Goal: Information Seeking & Learning: Learn about a topic

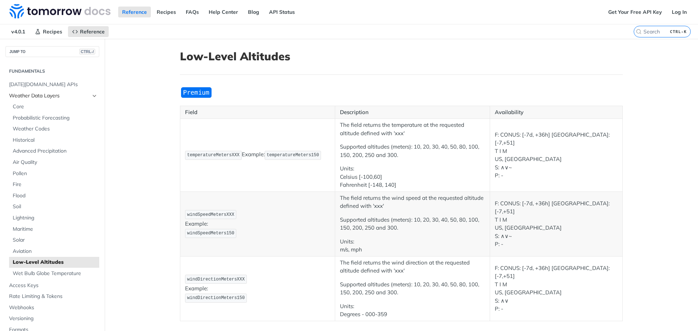
click at [44, 93] on span "Weather Data Layers" at bounding box center [49, 95] width 81 height 7
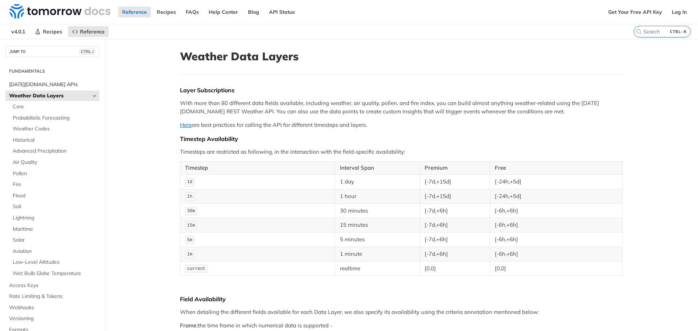
click at [44, 83] on span "[DATE][DOMAIN_NAME] APIs" at bounding box center [53, 84] width 88 height 7
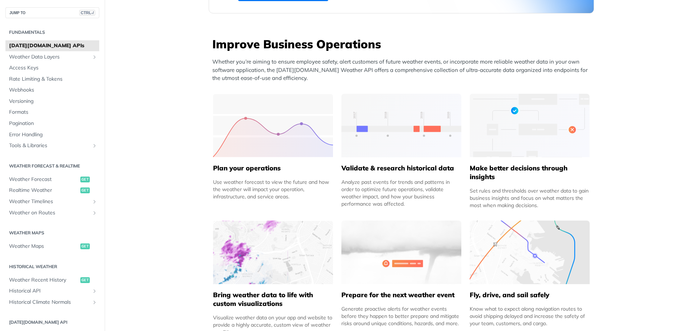
scroll to position [255, 0]
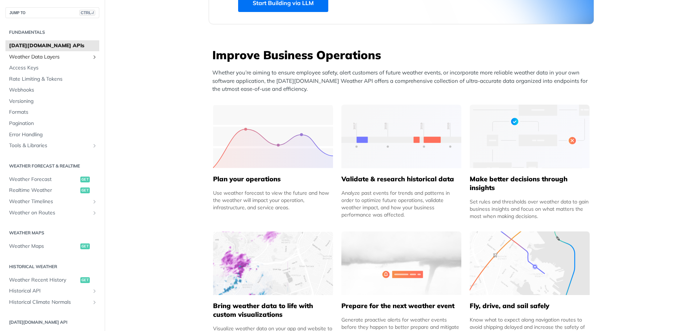
click at [56, 57] on span "Weather Data Layers" at bounding box center [49, 56] width 81 height 7
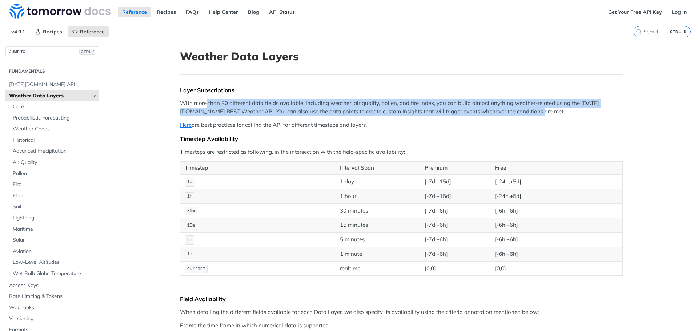
drag, startPoint x: 203, startPoint y: 104, endPoint x: 621, endPoint y: 111, distance: 418.4
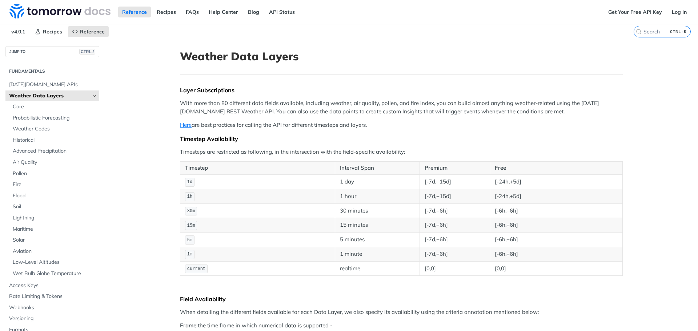
drag, startPoint x: 408, startPoint y: 114, endPoint x: 526, endPoint y: 108, distance: 118.0
click at [526, 108] on p "With more than 80 different data fields available, including weather, air quali…" at bounding box center [401, 107] width 443 height 16
drag, startPoint x: 208, startPoint y: 150, endPoint x: 351, endPoint y: 147, distance: 143.0
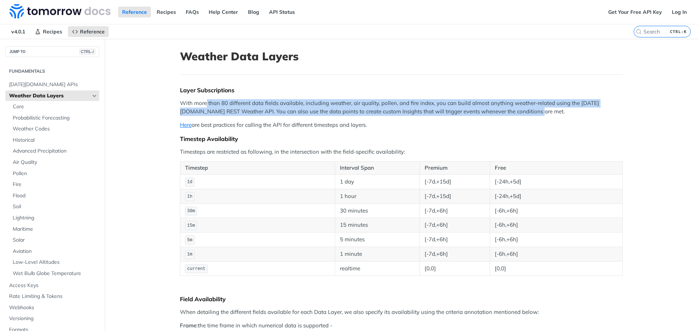
drag, startPoint x: 204, startPoint y: 102, endPoint x: 600, endPoint y: 114, distance: 396.3
click at [600, 114] on p "With more than 80 different data fields available, including weather, air quali…" at bounding box center [401, 107] width 443 height 16
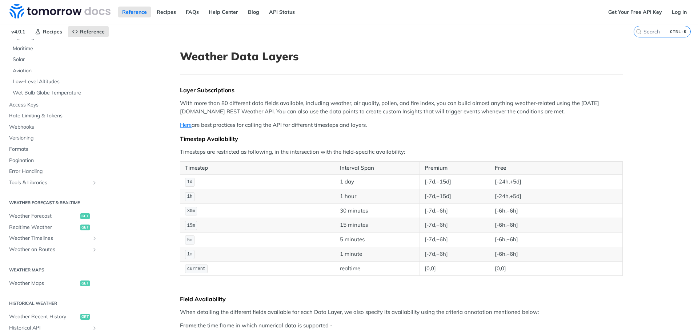
scroll to position [182, 0]
click at [31, 217] on span "Weather Forecast" at bounding box center [43, 215] width 69 height 7
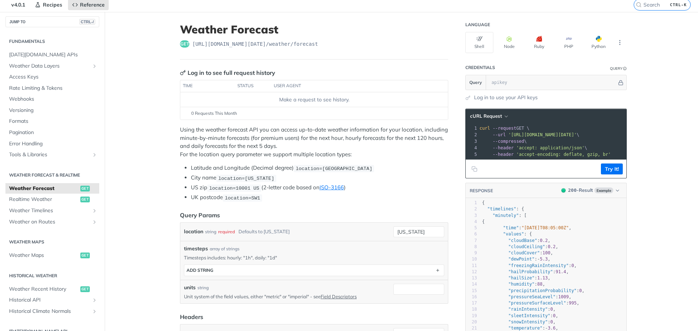
scroll to position [109, 0]
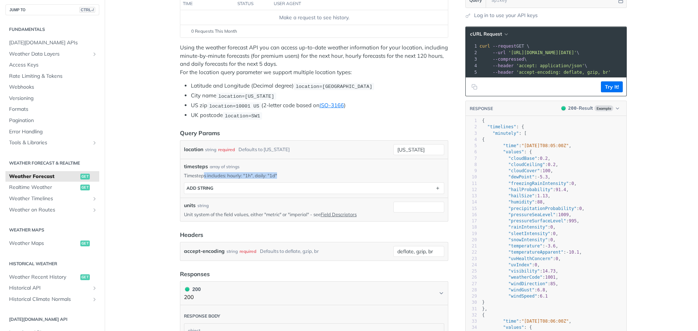
drag, startPoint x: 207, startPoint y: 174, endPoint x: 295, endPoint y: 172, distance: 87.3
click at [295, 172] on p "Timesteps includes: hourly: "1h", daily: "1d"" at bounding box center [314, 175] width 260 height 7
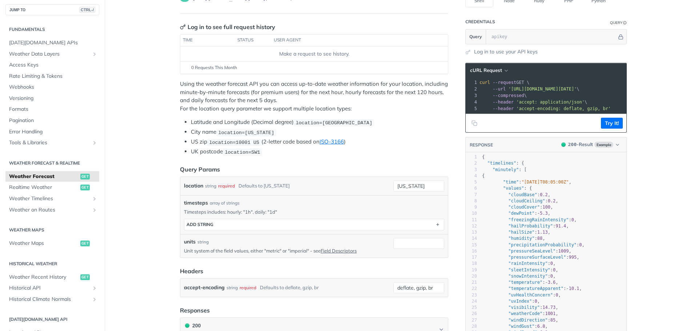
scroll to position [0, 0]
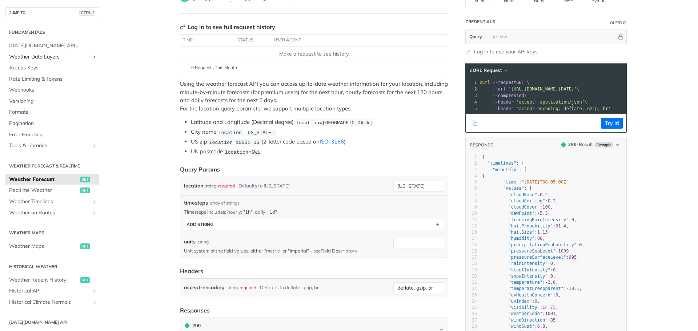
click at [44, 58] on span "Weather Data Layers" at bounding box center [49, 56] width 81 height 7
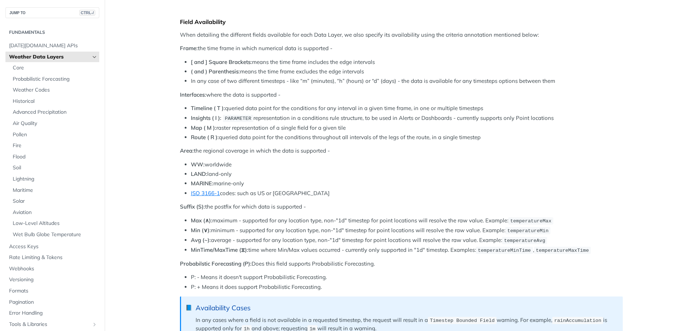
scroll to position [400, 0]
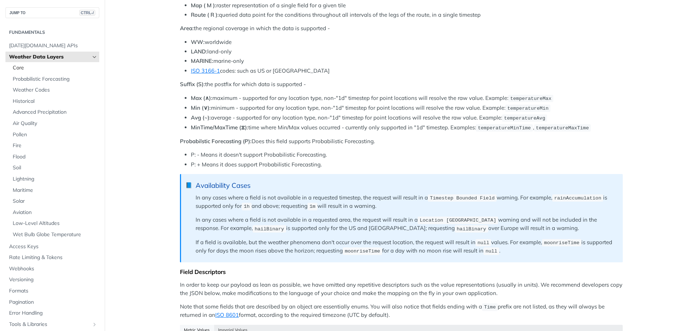
click at [21, 69] on span "Core" at bounding box center [55, 67] width 85 height 7
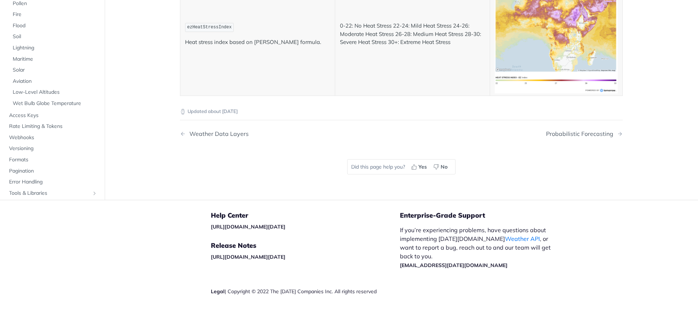
scroll to position [3820, 0]
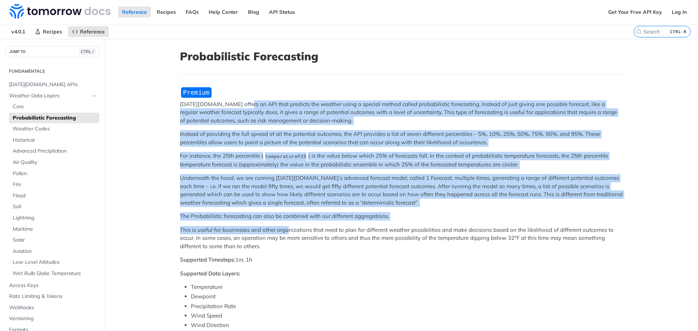
drag, startPoint x: 241, startPoint y: 104, endPoint x: 287, endPoint y: 225, distance: 129.3
click at [287, 227] on div "Tomorrow.io offers an API that predicts the weather using a special method call…" at bounding box center [401, 317] width 443 height 460
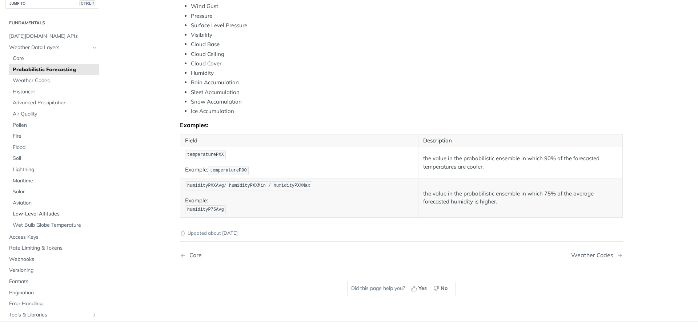
scroll to position [268, 0]
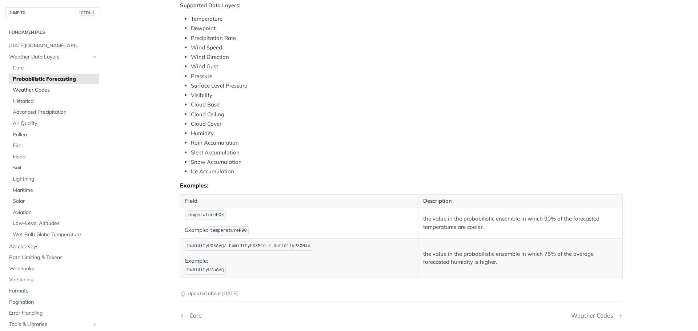
click at [42, 91] on span "Weather Codes" at bounding box center [55, 90] width 85 height 7
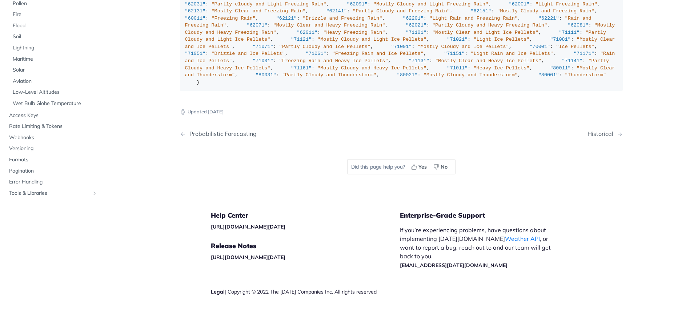
scroll to position [5112, 0]
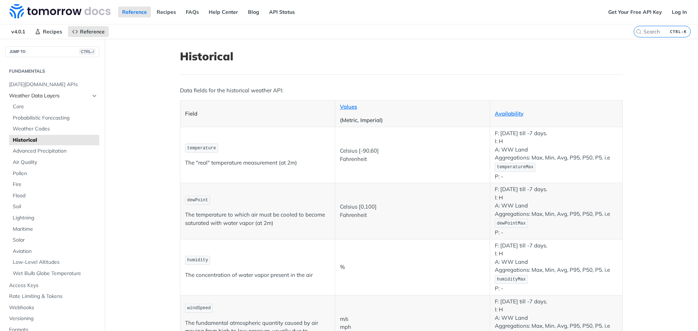
click at [20, 97] on span "Weather Data Layers" at bounding box center [49, 95] width 81 height 7
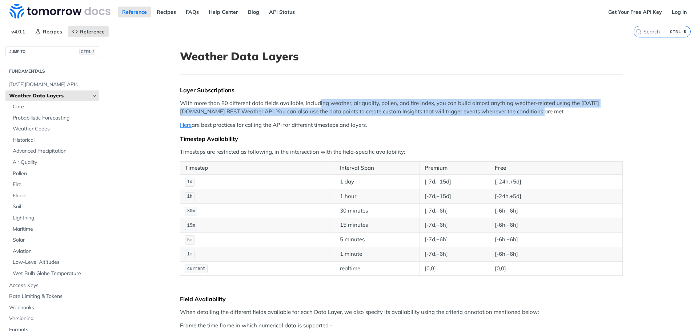
drag, startPoint x: 316, startPoint y: 104, endPoint x: 591, endPoint y: 113, distance: 275.2
click at [591, 113] on p "With more than 80 different data fields available, including weather, air quali…" at bounding box center [401, 107] width 443 height 16
drag, startPoint x: 471, startPoint y: 100, endPoint x: 609, endPoint y: 111, distance: 138.3
click at [609, 111] on p "With more than 80 different data fields available, including weather, air quali…" at bounding box center [401, 107] width 443 height 16
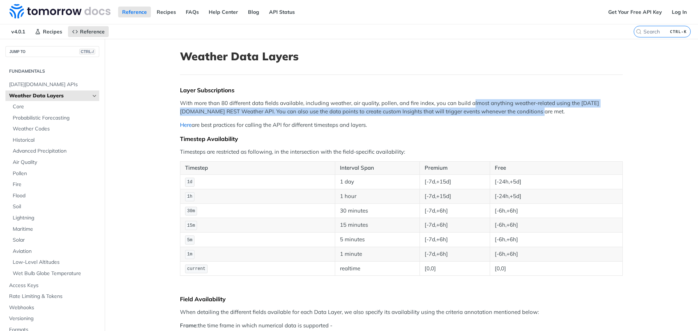
click at [181, 126] on link "Here" at bounding box center [186, 125] width 12 height 7
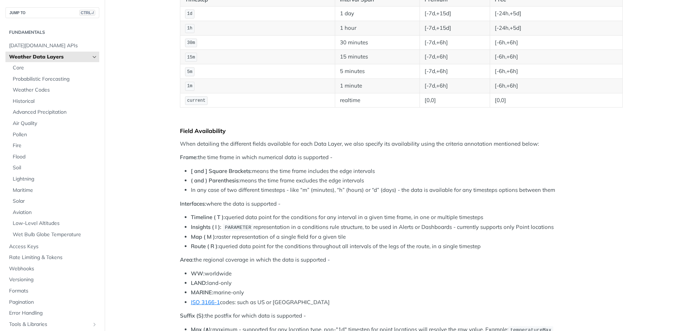
scroll to position [182, 0]
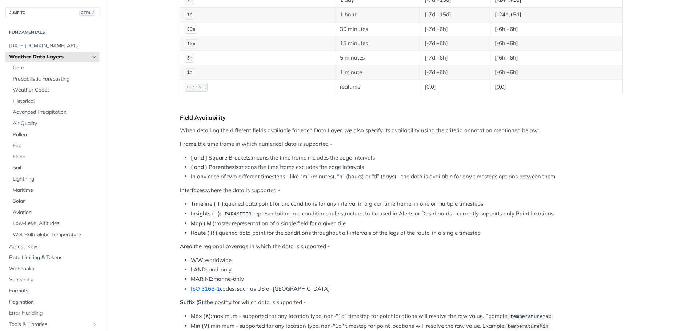
drag, startPoint x: 284, startPoint y: 223, endPoint x: 358, endPoint y: 250, distance: 79.4
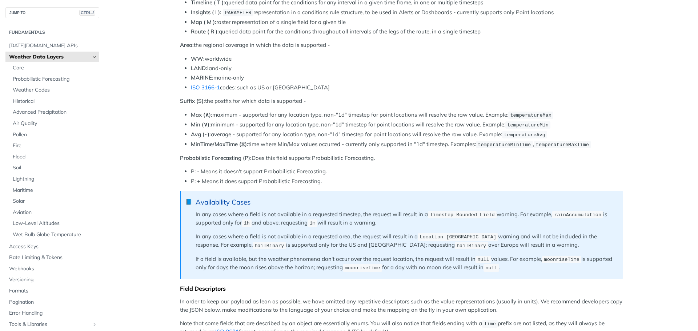
scroll to position [400, 0]
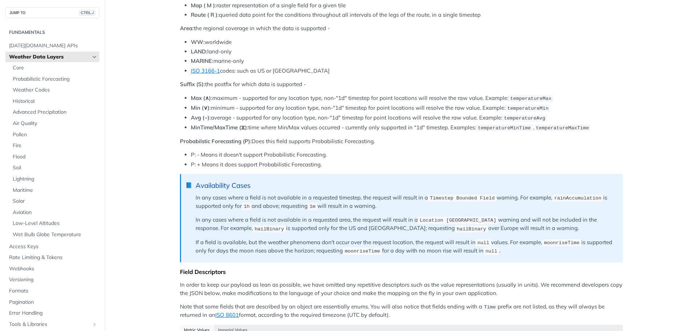
drag, startPoint x: 210, startPoint y: 197, endPoint x: 544, endPoint y: 227, distance: 335.3
click at [544, 227] on blockquote "📘 Availability Cases In any cases where a field is not available in a requested…" at bounding box center [401, 218] width 443 height 88
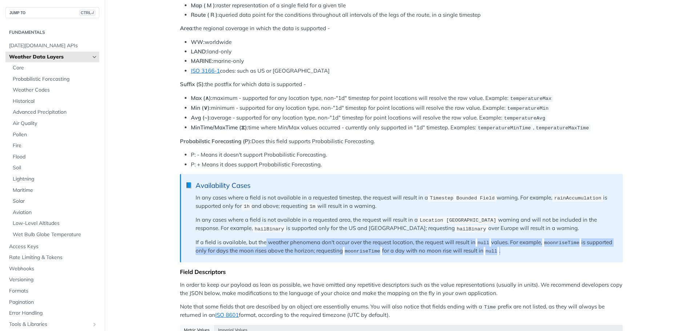
drag, startPoint x: 263, startPoint y: 241, endPoint x: 531, endPoint y: 251, distance: 268.3
click at [531, 251] on p "If a field is available, but the weather phenomena don't occur over the request…" at bounding box center [406, 247] width 420 height 17
click at [530, 251] on p "If a field is available, but the weather phenomena don't occur over the request…" at bounding box center [406, 247] width 420 height 17
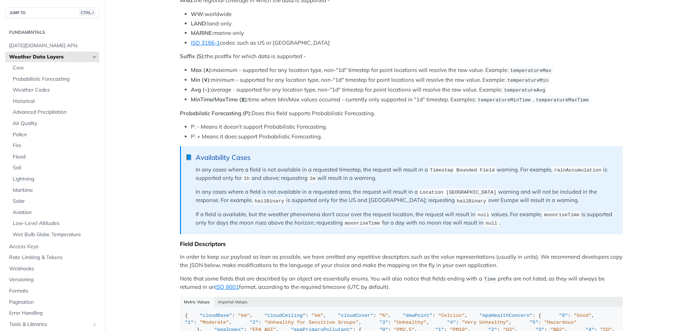
scroll to position [546, 0]
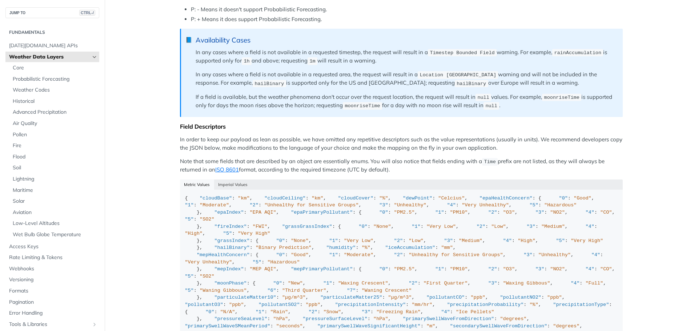
drag, startPoint x: 330, startPoint y: 158, endPoint x: 602, endPoint y: 167, distance: 273.0
click at [602, 167] on p "Note that some fields that are described by an object are essentially enums. Yo…" at bounding box center [401, 166] width 443 height 17
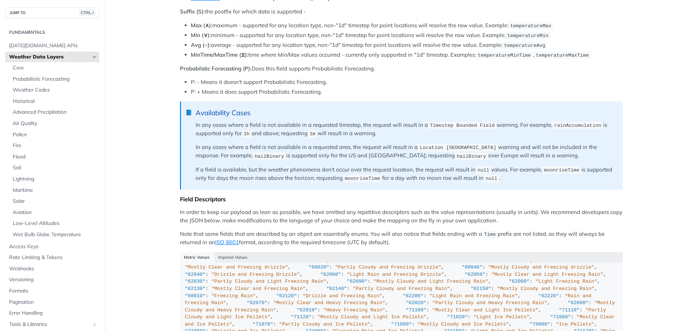
scroll to position [218, 0]
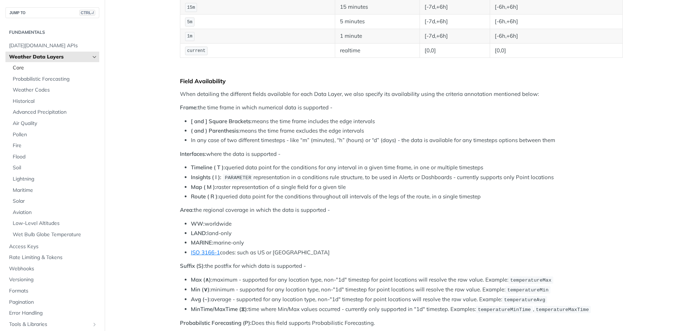
click at [40, 65] on span "Core" at bounding box center [55, 67] width 85 height 7
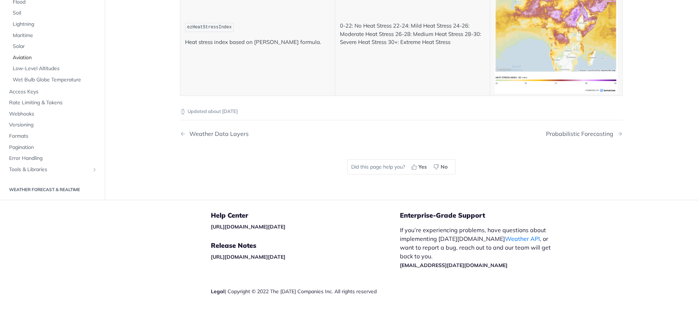
scroll to position [36, 0]
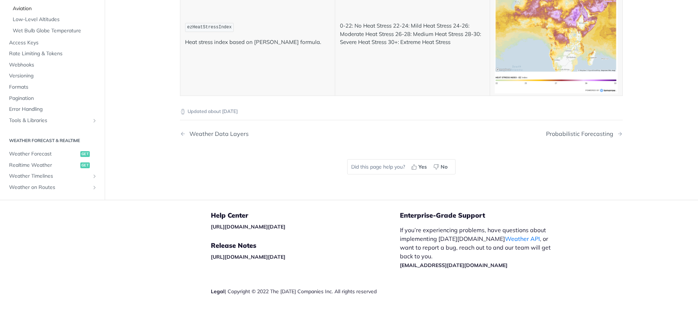
scroll to position [0, 0]
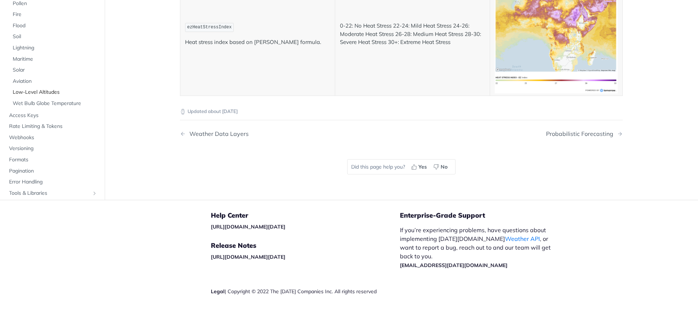
click at [51, 96] on span "Low-Level Altitudes" at bounding box center [55, 92] width 85 height 7
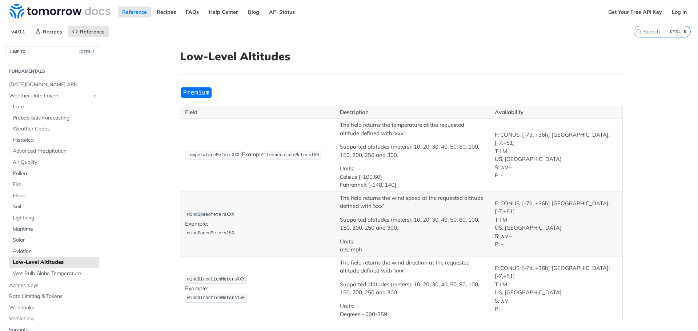
click at [278, 156] on span "temperatureMeters150" at bounding box center [293, 155] width 52 height 5
copy span "temperatureMeters150"
click at [211, 149] on td "temperatureMetersXXX Example: temperatureMeters150" at bounding box center [257, 155] width 155 height 73
click at [190, 95] on img "Expand image" at bounding box center [196, 93] width 33 height 12
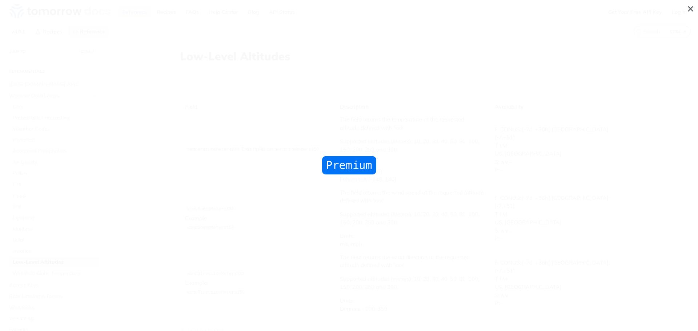
click at [203, 72] on span "Collapse image" at bounding box center [349, 165] width 698 height 331
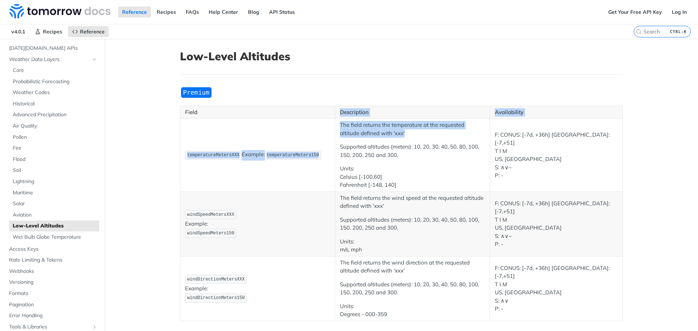
drag, startPoint x: 407, startPoint y: 134, endPoint x: 322, endPoint y: 113, distance: 87.4
click at [322, 113] on table "Field Description Availability temperatureMetersXXX Example: temperatureMeters1…" at bounding box center [401, 214] width 443 height 216
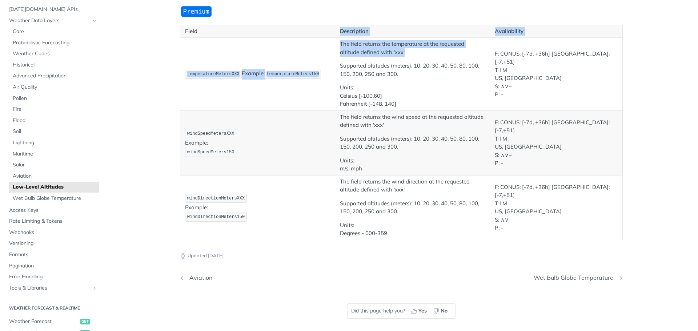
scroll to position [73, 0]
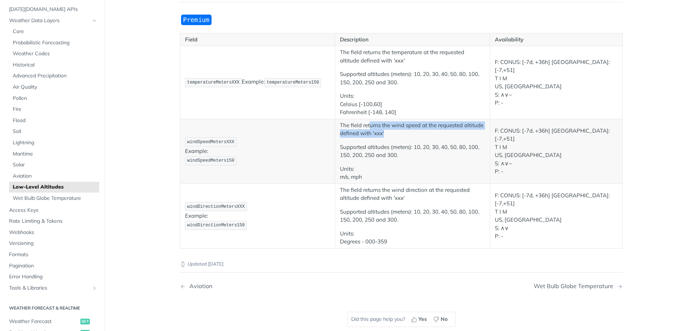
drag, startPoint x: 369, startPoint y: 126, endPoint x: 479, endPoint y: 134, distance: 110.5
click at [479, 134] on p "The field returns the wind speed at the requested altitude defined with 'xxx'" at bounding box center [412, 130] width 145 height 16
click at [425, 71] on p "Supported altitudes (meters): 10, 20, 30, 40, 50, 80, 100, 150, 200, 250 and 30…" at bounding box center [412, 78] width 145 height 16
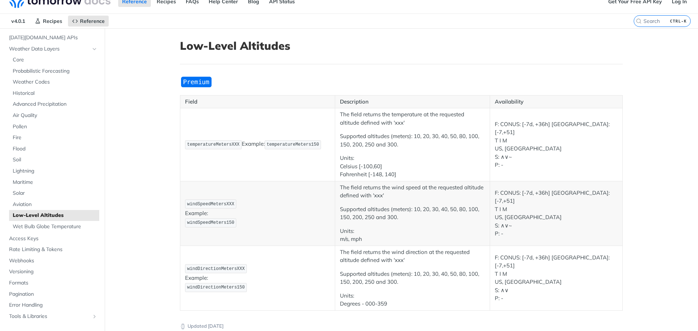
scroll to position [0, 0]
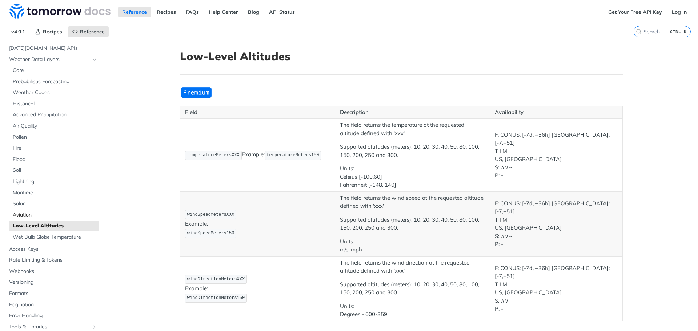
click at [43, 212] on span "Aviation" at bounding box center [55, 215] width 85 height 7
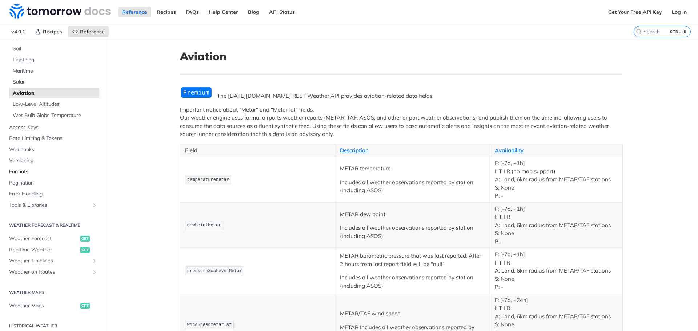
scroll to position [109, 0]
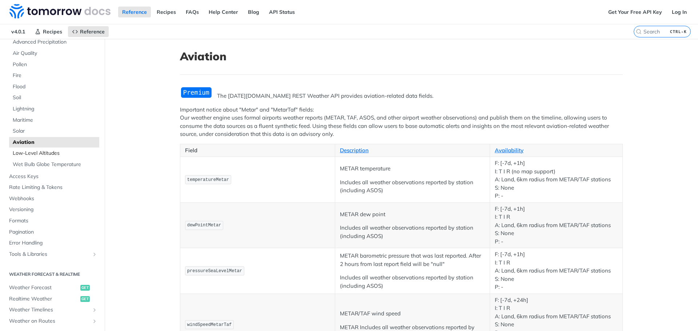
click at [45, 153] on span "Low-Level Altitudes" at bounding box center [55, 153] width 85 height 7
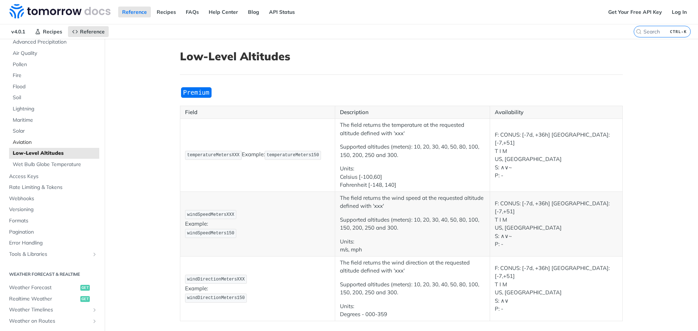
click at [42, 142] on span "Aviation" at bounding box center [55, 142] width 85 height 7
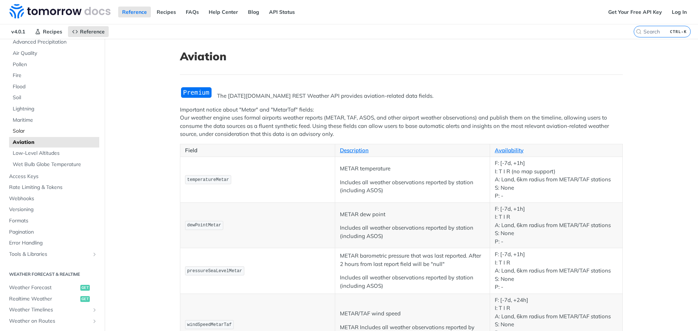
click at [45, 136] on link "Solar" at bounding box center [54, 131] width 90 height 11
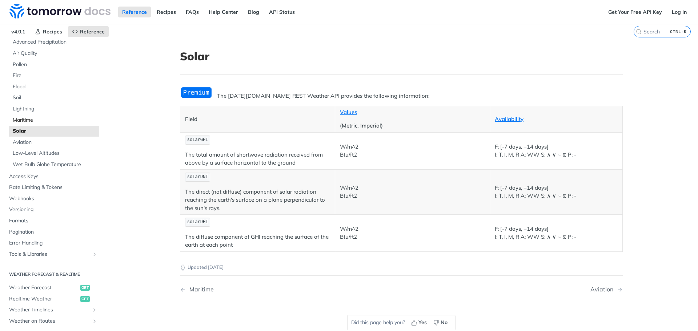
click at [45, 124] on link "Maritime" at bounding box center [54, 120] width 90 height 11
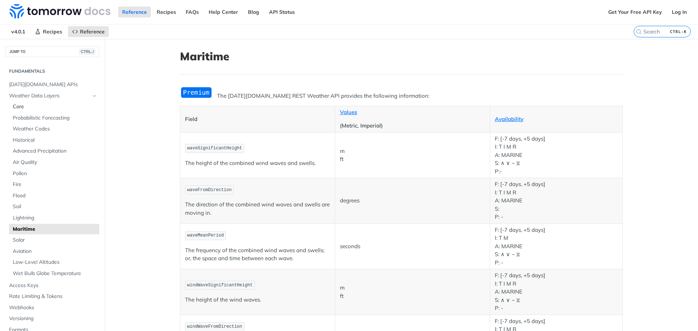
click at [36, 111] on link "Core" at bounding box center [54, 106] width 90 height 11
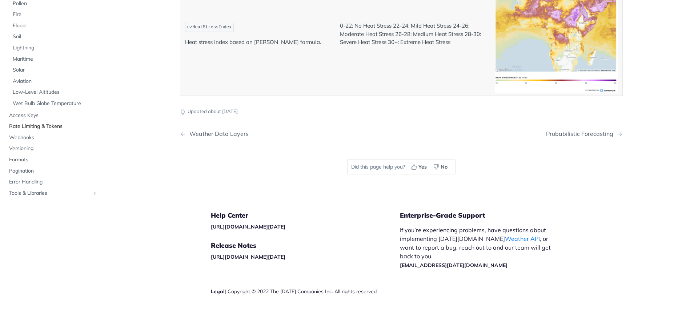
scroll to position [3783, 0]
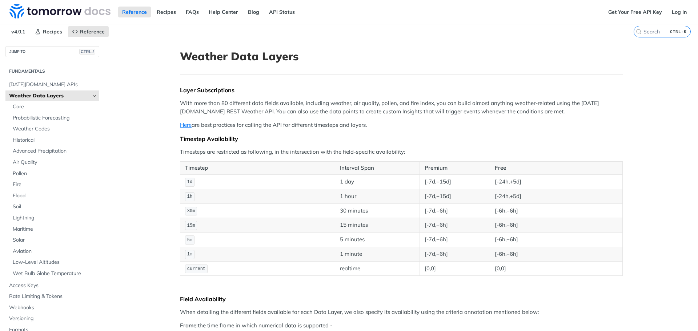
click at [92, 96] on icon "Hide subpages for Weather Data Layers" at bounding box center [95, 96] width 6 height 6
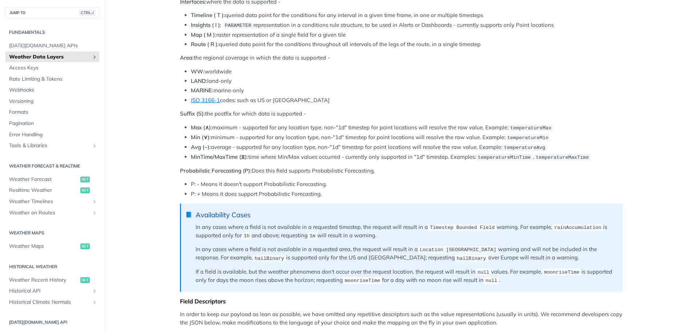
scroll to position [364, 0]
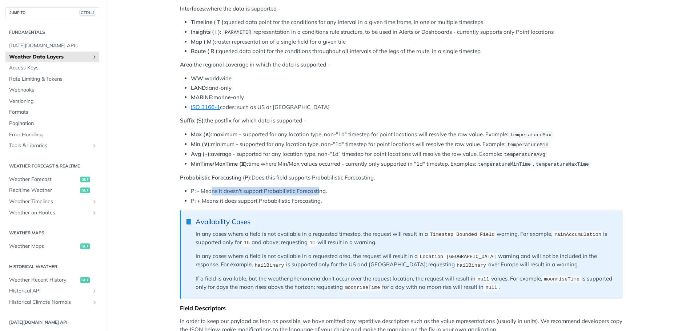
drag, startPoint x: 210, startPoint y: 188, endPoint x: 314, endPoint y: 190, distance: 103.7
click at [317, 187] on li "P: - Means it doesn't support Probabilistic Forecasting." at bounding box center [407, 191] width 432 height 8
drag, startPoint x: 224, startPoint y: 200, endPoint x: 313, endPoint y: 198, distance: 88.1
click at [313, 198] on li "P: + Means it does support Probabilistic Forecasting." at bounding box center [407, 201] width 432 height 8
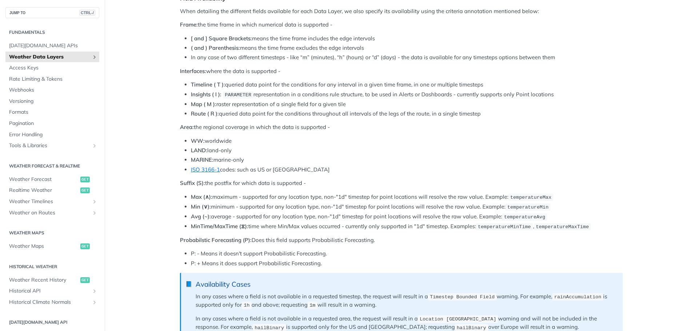
scroll to position [291, 0]
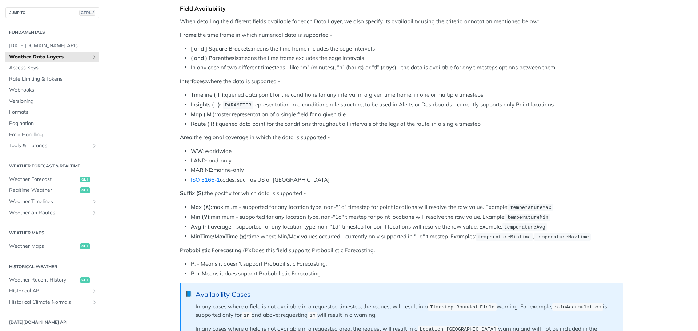
drag, startPoint x: 249, startPoint y: 57, endPoint x: 367, endPoint y: 56, distance: 117.9
click at [366, 56] on li "( and ) Parenthesis: means the time frame excludes the edge intervals" at bounding box center [407, 58] width 432 height 8
click at [367, 56] on li "( and ) Parenthesis: means the time frame excludes the edge intervals" at bounding box center [407, 58] width 432 height 8
click at [92, 58] on icon "Show subpages for Weather Data Layers" at bounding box center [95, 57] width 6 height 6
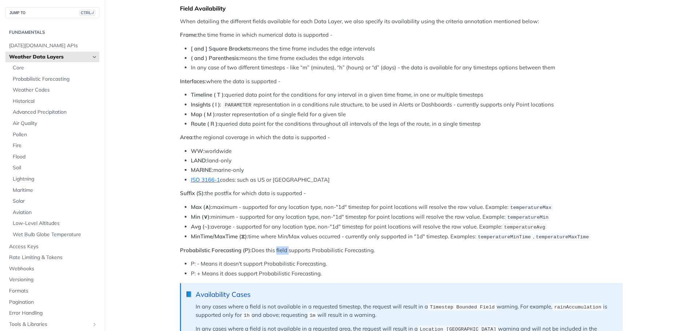
drag, startPoint x: 273, startPoint y: 250, endPoint x: 286, endPoint y: 249, distance: 13.1
click at [286, 249] on p "Probabilstic Forecasting (P): Does this field supports Probabilistic Forecastin…" at bounding box center [401, 251] width 443 height 8
click at [283, 127] on li "Route ( R ): queried data point for the conditions throughout all intervals of …" at bounding box center [407, 124] width 432 height 8
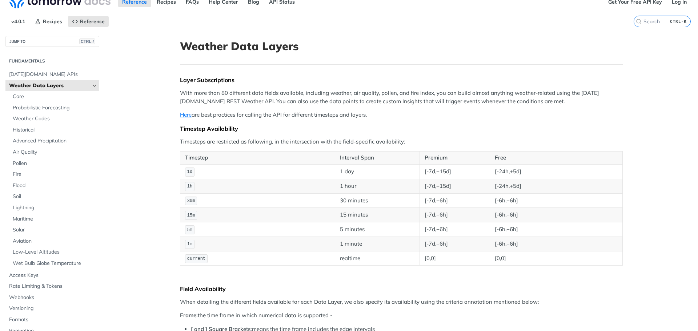
scroll to position [0, 0]
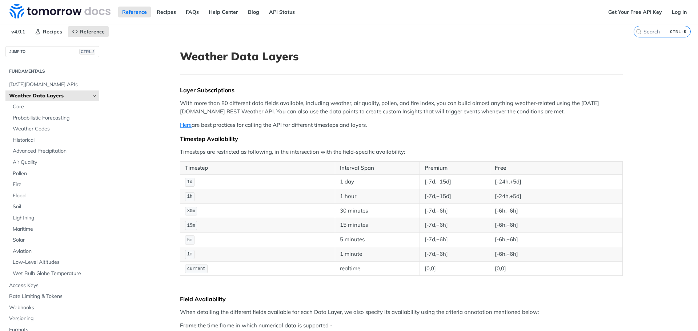
drag, startPoint x: 236, startPoint y: 100, endPoint x: 609, endPoint y: 119, distance: 373.4
drag, startPoint x: 195, startPoint y: 152, endPoint x: 431, endPoint y: 147, distance: 235.8
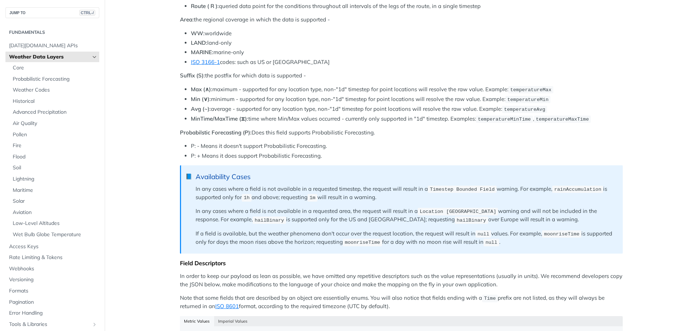
scroll to position [437, 0]
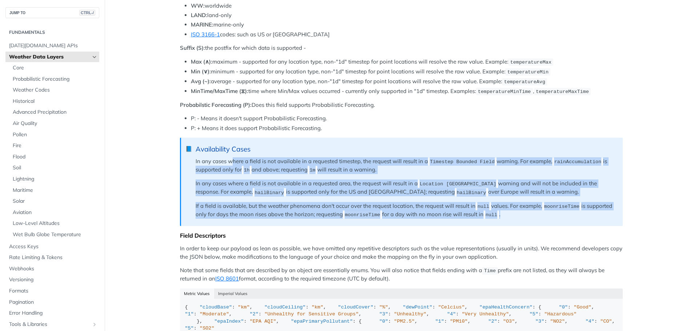
drag, startPoint x: 233, startPoint y: 159, endPoint x: 577, endPoint y: 212, distance: 347.8
click at [580, 214] on blockquote "📘 Availability Cases In any cases where a field is not available in a requested…" at bounding box center [401, 182] width 443 height 88
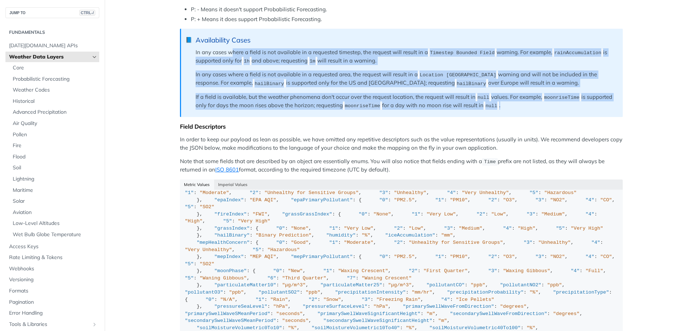
scroll to position [0, 0]
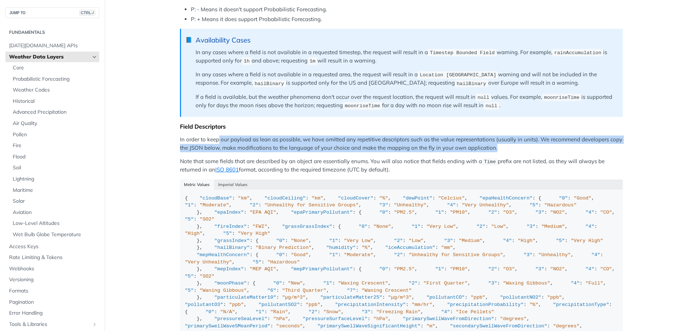
drag, startPoint x: 216, startPoint y: 135, endPoint x: 502, endPoint y: 143, distance: 285.3
click at [502, 143] on p "In order to keep our payload as lean as possible, we have omitted any repetitiv…" at bounding box center [401, 144] width 443 height 16
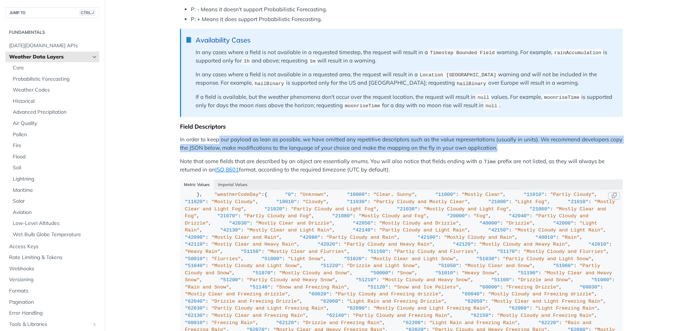
scroll to position [691, 0]
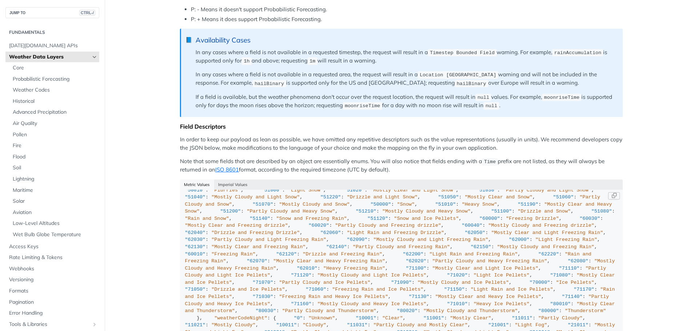
click at [334, 274] on div "{ "cloudBase" : "km" , "cloudCeiling" : "km" , "cloudCover" : "%" , "dewPoint" …" at bounding box center [401, 9] width 433 height 1011
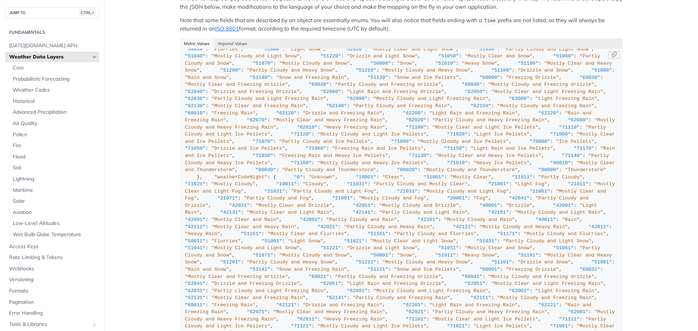
scroll to position [613, 0]
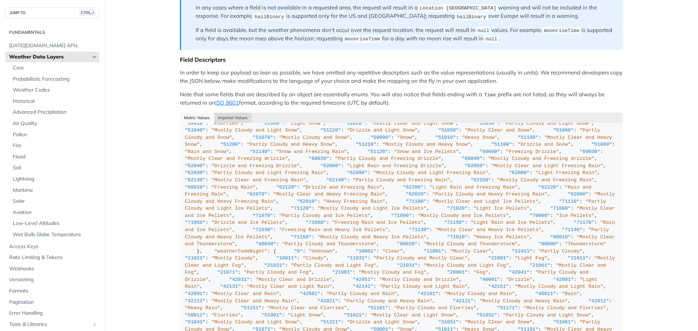
click at [224, 115] on button "Imperial Values" at bounding box center [233, 118] width 38 height 10
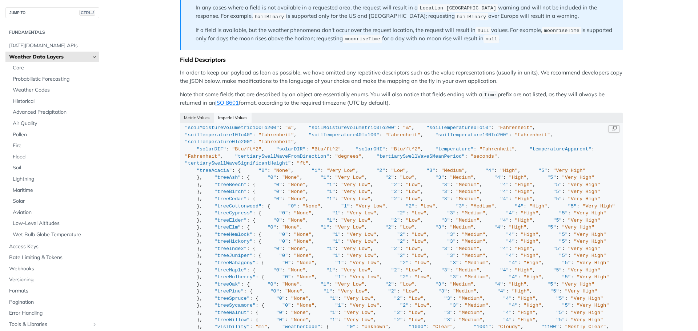
scroll to position [1455, 0]
click at [53, 224] on span "Low-Level Altitudes" at bounding box center [55, 223] width 85 height 7
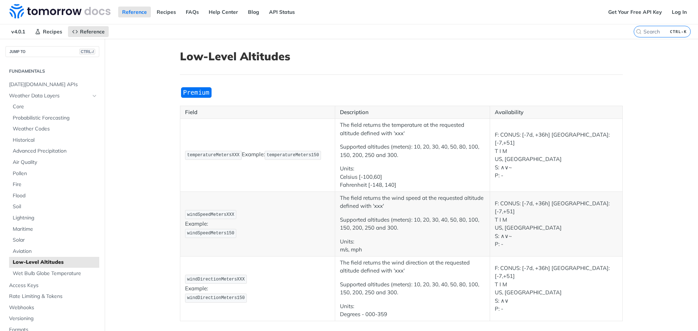
click at [231, 156] on span "temperatureMetersXXX" at bounding box center [213, 155] width 52 height 5
copy span "temperatureMetersXXX"
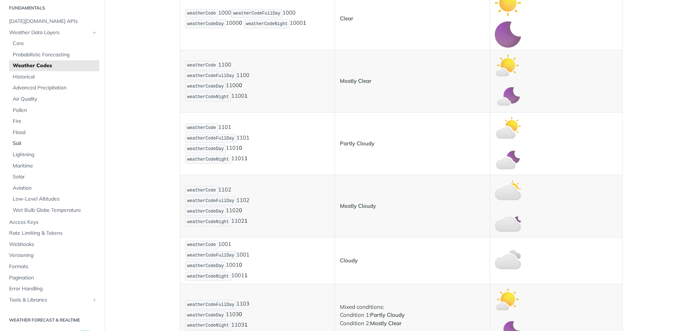
scroll to position [36, 0]
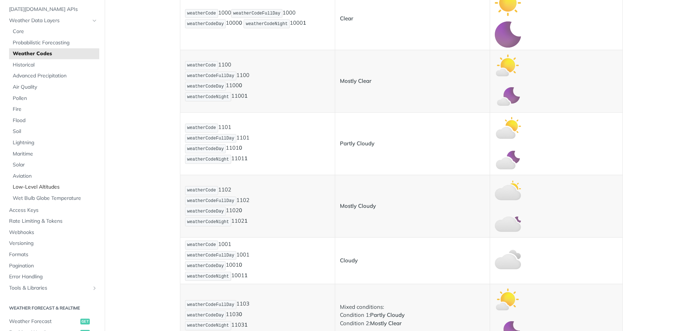
click at [45, 187] on span "Low-Level Altitudes" at bounding box center [55, 187] width 85 height 7
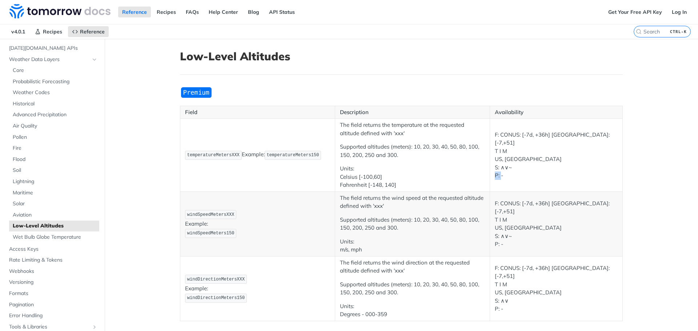
drag, startPoint x: 499, startPoint y: 172, endPoint x: 488, endPoint y: 172, distance: 10.9
click at [490, 172] on td "F: CONUS: [-7d, +36h] [GEOGRAPHIC_DATA]: [-7,+51] [PERSON_NAME] US, IL S: ∧∨~ P…" at bounding box center [556, 155] width 133 height 73
click at [524, 175] on p "F: CONUS: [-7d, +36h] [GEOGRAPHIC_DATA]: [-7,+51] [PERSON_NAME] US, IL S: ∧∨~ P…" at bounding box center [556, 155] width 123 height 49
click at [212, 154] on span "temperatureMetersXXX" at bounding box center [213, 155] width 52 height 5
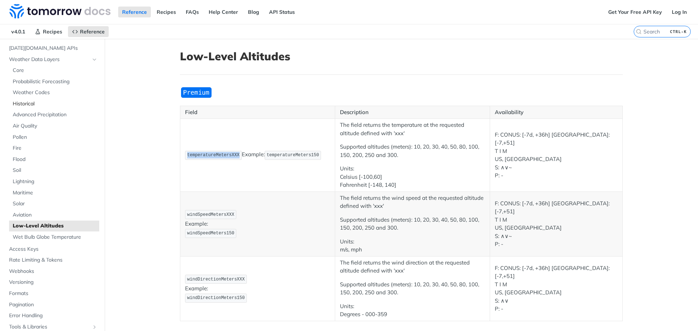
copy span "temperatureMetersXXX"
